Goal: Task Accomplishment & Management: Manage account settings

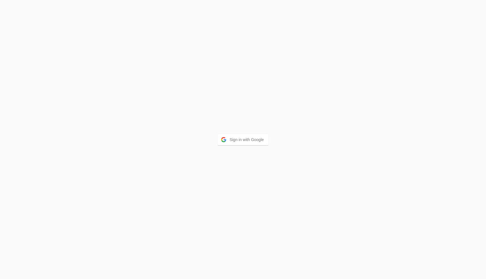
click at [231, 141] on button "Sign in with Google" at bounding box center [243, 139] width 51 height 11
